Goal: Transaction & Acquisition: Purchase product/service

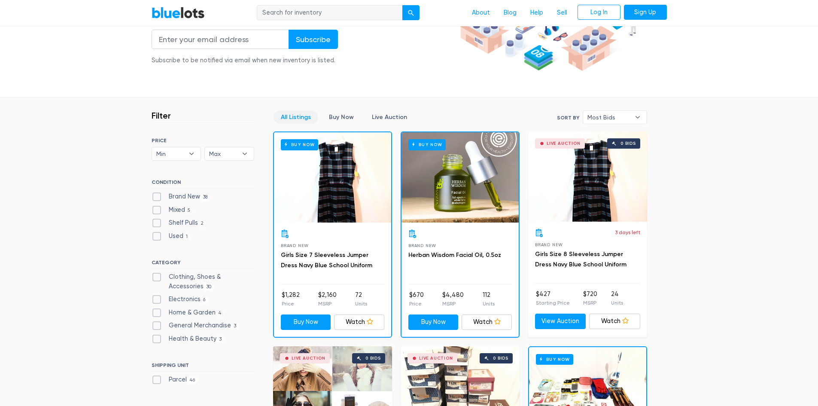
scroll to position [172, 0]
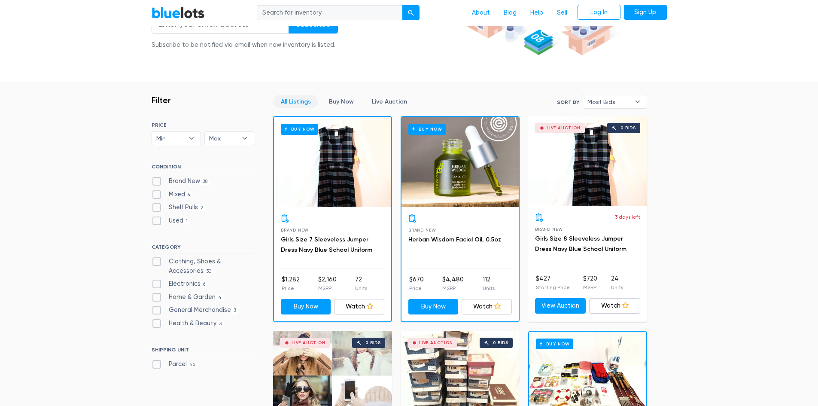
click at [156, 179] on label "Brand New 38" at bounding box center [181, 180] width 59 height 9
click at [156, 179] on New"] "Brand New 38" at bounding box center [155, 179] width 6 height 6
checkbox New"] "true"
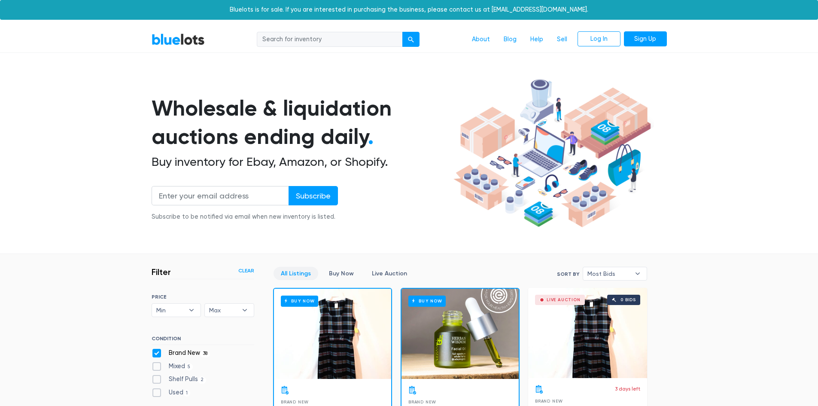
scroll to position [231, 0]
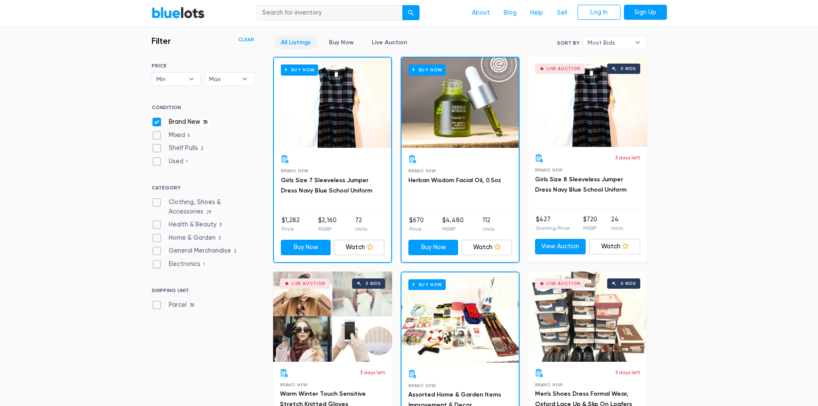
click at [155, 202] on label "Clothing, Shoes & Accessories 29" at bounding box center [203, 207] width 103 height 18
click at [155, 202] on Accessories"] "Clothing, Shoes & Accessories 29" at bounding box center [155, 201] width 6 height 6
checkbox Accessories"] "true"
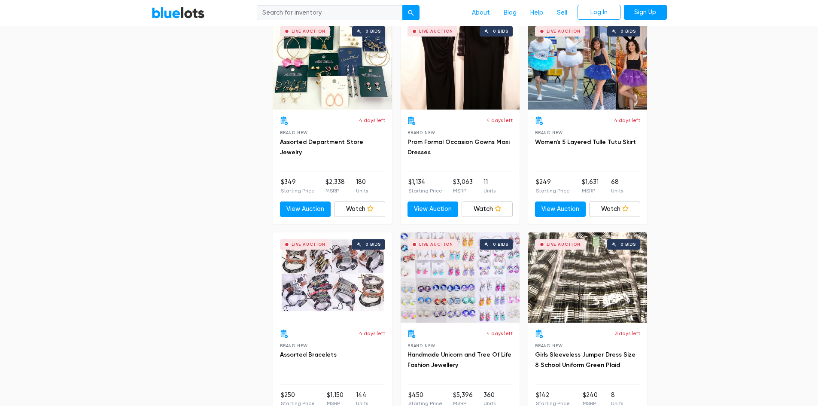
scroll to position [1347, 0]
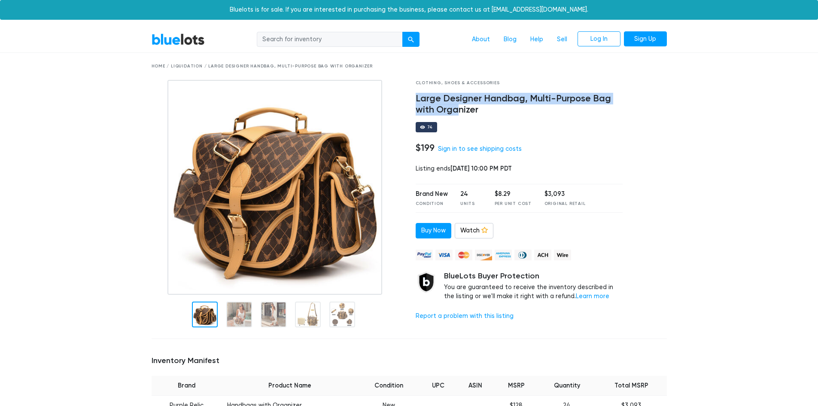
drag, startPoint x: 416, startPoint y: 100, endPoint x: 467, endPoint y: 108, distance: 50.9
click at [466, 108] on h4 "Large Designer Handbag, Multi-Purpose Bag with Organizer" at bounding box center [519, 104] width 207 height 22
click at [498, 103] on h4 "Large Designer Handbag, Multi-Purpose Bag with Organizer" at bounding box center [519, 104] width 207 height 22
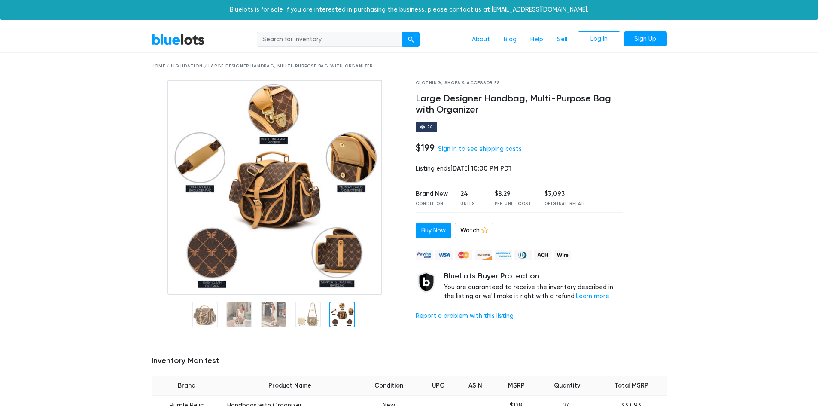
click at [425, 149] on h4 "$199" at bounding box center [425, 147] width 19 height 11
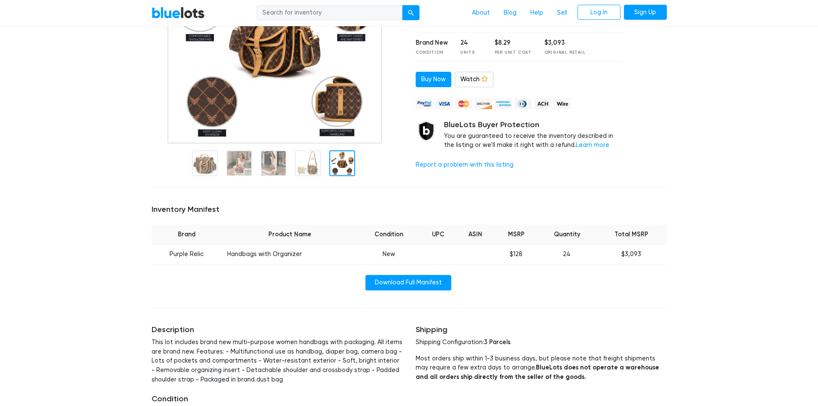
scroll to position [172, 0]
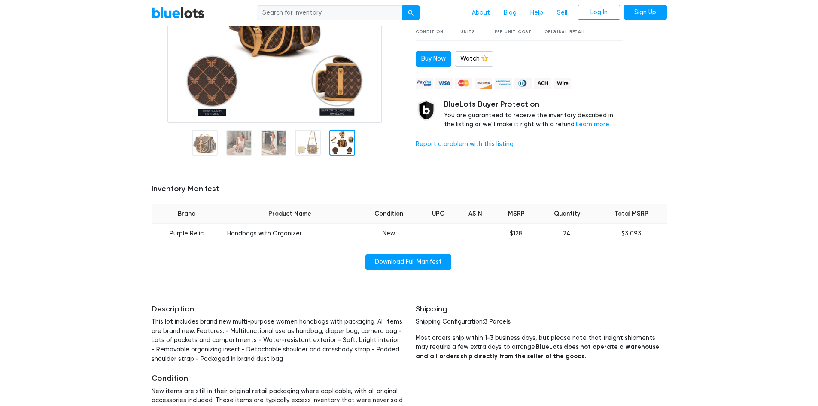
click at [522, 232] on td "$128" at bounding box center [516, 234] width 43 height 20
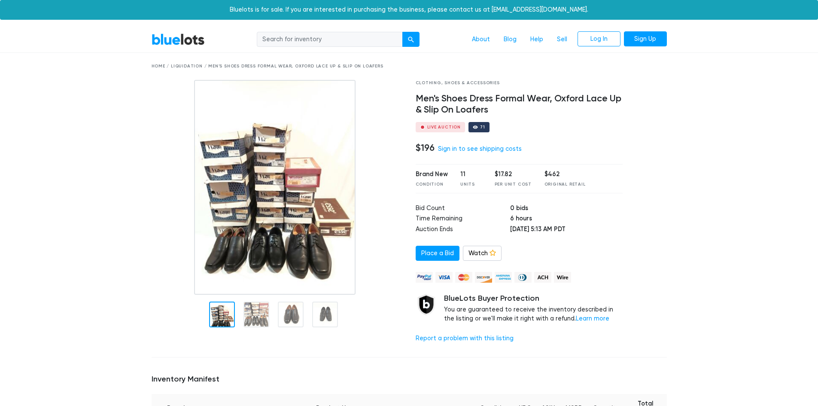
click at [489, 100] on h4 "Men's Shoes Dress Formal Wear, Oxford Lace Up & Slip On Loafers" at bounding box center [519, 104] width 207 height 22
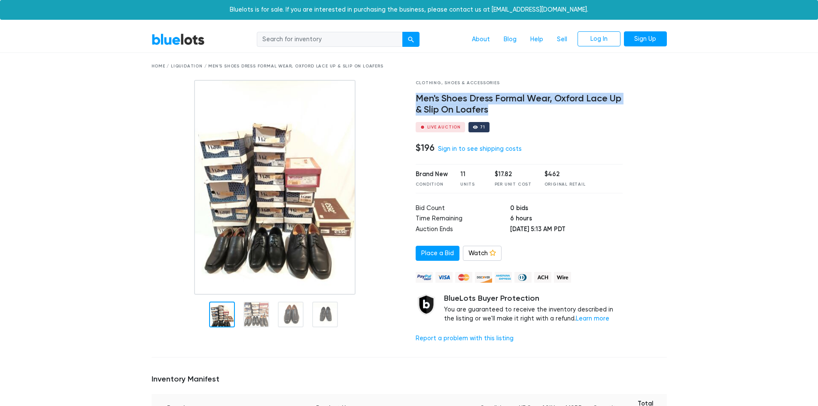
click at [489, 100] on h4 "Men's Shoes Dress Formal Wear, Oxford Lace Up & Slip On Loafers" at bounding box center [519, 104] width 207 height 22
click at [492, 100] on h4 "Men's Shoes Dress Formal Wear, Oxford Lace Up & Slip On Loafers" at bounding box center [519, 104] width 207 height 22
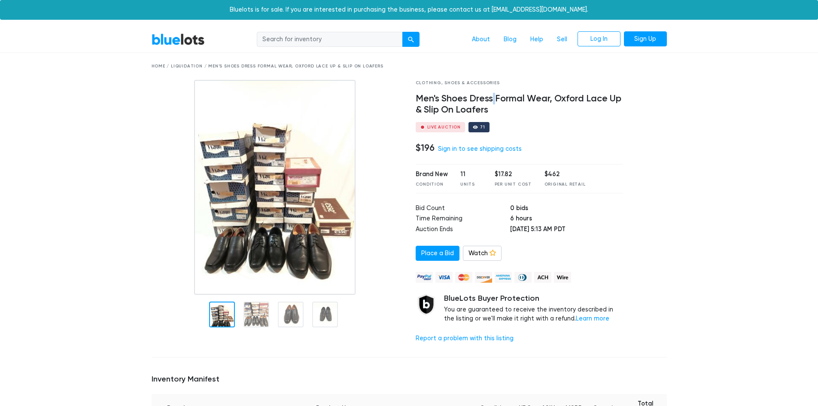
click at [492, 100] on h4 "Men's Shoes Dress Formal Wear, Oxford Lace Up & Slip On Loafers" at bounding box center [519, 104] width 207 height 22
click at [556, 99] on h4 "Men's Shoes Dress Formal Wear, Oxford Lace Up & Slip On Loafers" at bounding box center [519, 104] width 207 height 22
